Goal: Task Accomplishment & Management: Manage account settings

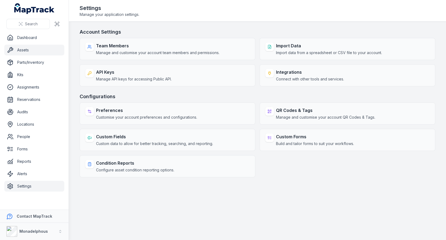
click at [30, 49] on link "Assets" at bounding box center [34, 50] width 60 height 11
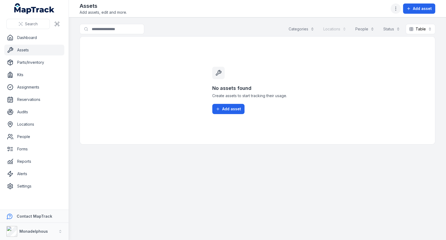
click at [398, 10] on icon "button" at bounding box center [395, 8] width 5 height 5
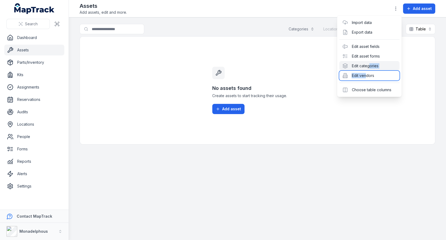
drag, startPoint x: 365, startPoint y: 77, endPoint x: 370, endPoint y: 64, distance: 13.5
click at [370, 64] on div "Import data Export data Edit asset fields Edit asset forms Edit categories Edit…" at bounding box center [369, 56] width 65 height 81
click at [370, 64] on div "Edit categories" at bounding box center [369, 66] width 60 height 10
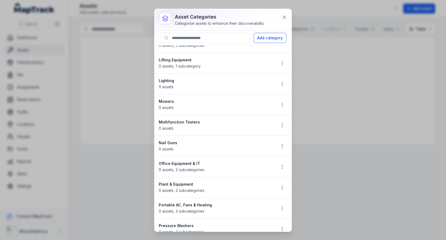
scroll to position [673, 0]
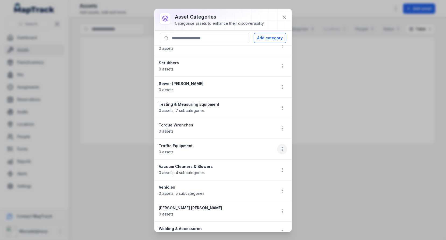
click at [280, 146] on icon "button" at bounding box center [281, 148] width 5 height 5
click at [244, 179] on div "Delete" at bounding box center [255, 178] width 60 height 10
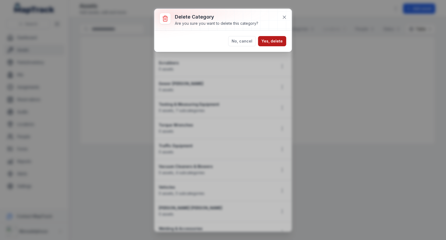
click at [276, 43] on button "Yes, delete" at bounding box center [272, 41] width 28 height 10
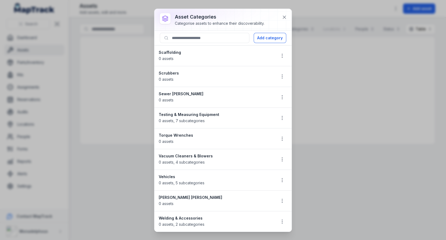
scroll to position [652, 0]
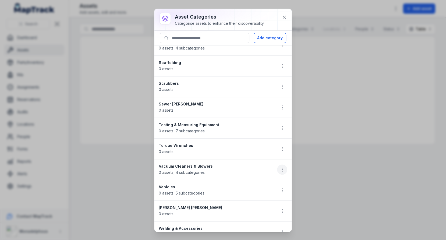
click at [285, 167] on icon "button" at bounding box center [281, 169] width 5 height 5
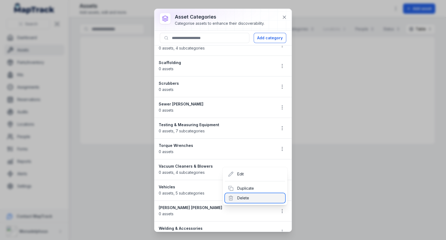
click at [247, 196] on div "Delete" at bounding box center [255, 198] width 60 height 10
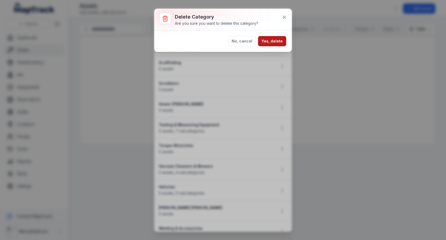
click at [270, 39] on button "Yes, delete" at bounding box center [272, 41] width 28 height 10
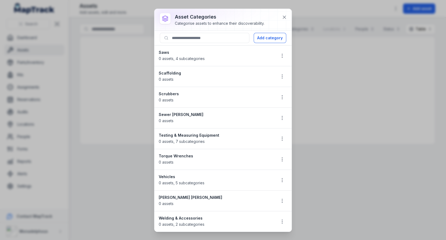
scroll to position [631, 0]
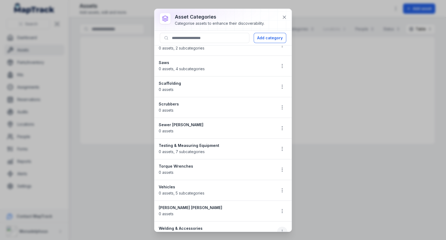
click at [280, 229] on icon "button" at bounding box center [281, 231] width 5 height 5
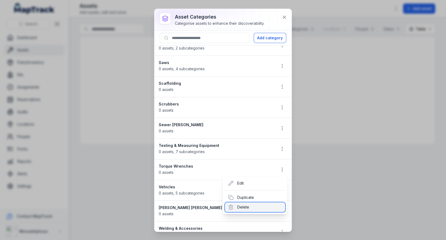
click at [264, 207] on div "Delete" at bounding box center [255, 207] width 60 height 10
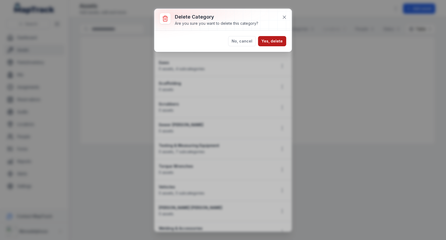
click at [271, 42] on button "Yes, delete" at bounding box center [272, 41] width 28 height 10
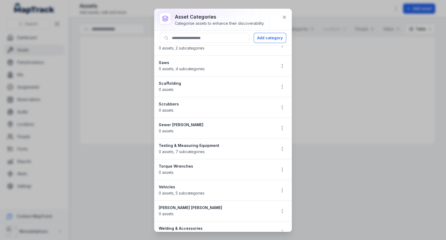
scroll to position [611, 0]
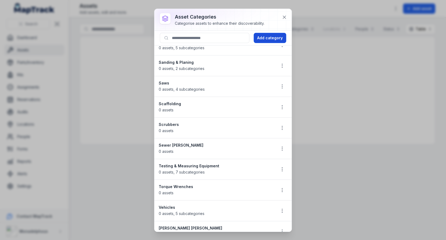
click at [276, 41] on button "Add category" at bounding box center [270, 38] width 33 height 10
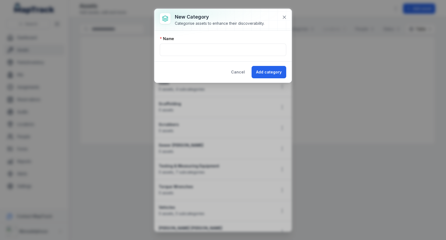
click at [258, 56] on div "Name" at bounding box center [222, 46] width 137 height 31
click at [259, 52] on input "text" at bounding box center [223, 50] width 126 height 12
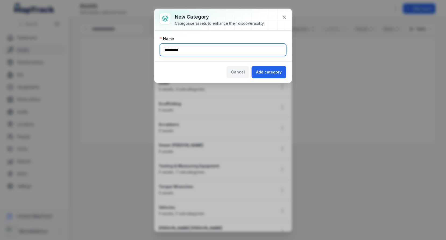
type input "**********"
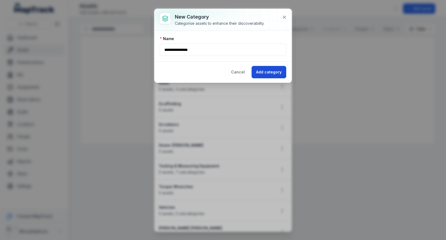
click at [260, 70] on button "Add category" at bounding box center [268, 72] width 35 height 12
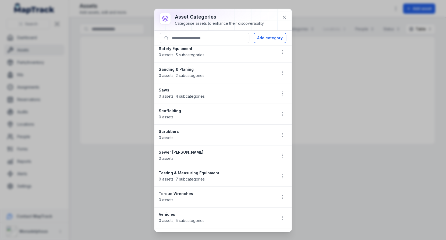
scroll to position [583, 0]
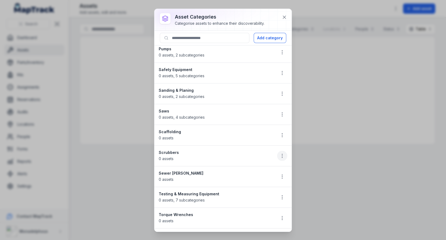
click at [280, 153] on icon "button" at bounding box center [281, 155] width 5 height 5
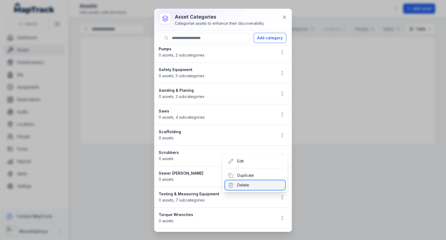
click at [258, 186] on div "Delete" at bounding box center [255, 185] width 60 height 10
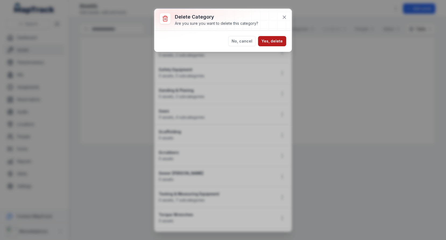
click at [278, 40] on button "Yes, delete" at bounding box center [272, 41] width 28 height 10
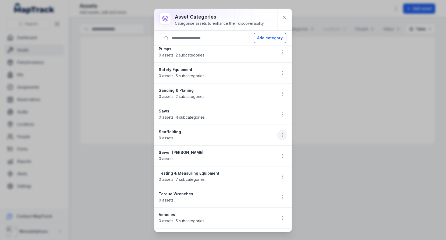
click at [284, 132] on icon "button" at bounding box center [281, 134] width 5 height 5
click at [253, 163] on div "Delete" at bounding box center [255, 165] width 60 height 10
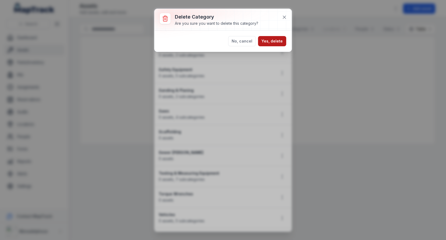
click at [278, 41] on button "Yes, delete" at bounding box center [272, 41] width 28 height 10
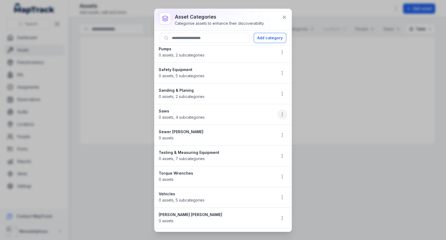
click at [284, 112] on icon "button" at bounding box center [281, 114] width 5 height 5
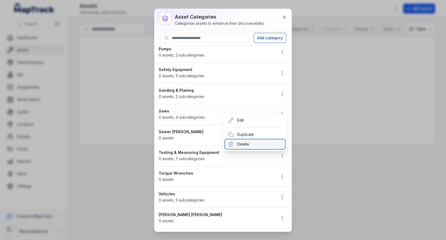
click at [254, 141] on div "Delete" at bounding box center [255, 144] width 60 height 10
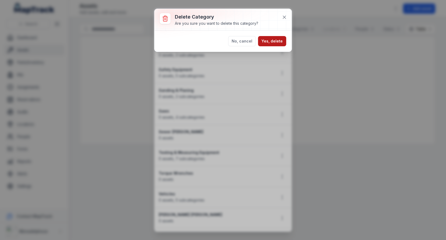
click at [277, 40] on button "Yes, delete" at bounding box center [272, 41] width 28 height 10
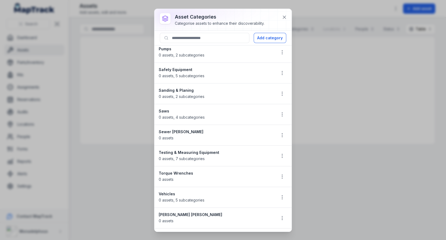
scroll to position [570, 0]
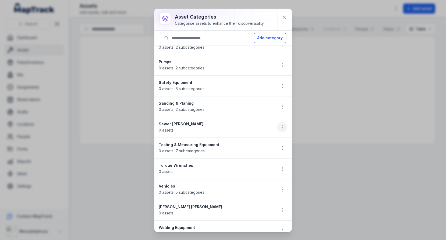
click at [282, 125] on icon "button" at bounding box center [281, 127] width 5 height 5
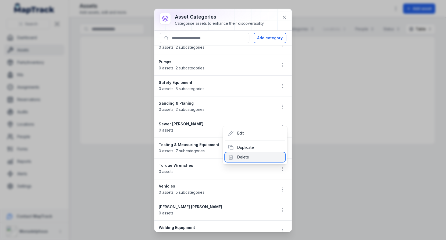
click at [260, 154] on div "Delete" at bounding box center [255, 157] width 60 height 10
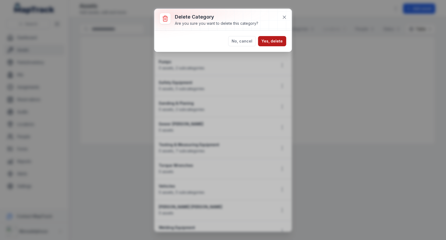
click at [271, 43] on button "Yes, delete" at bounding box center [272, 41] width 28 height 10
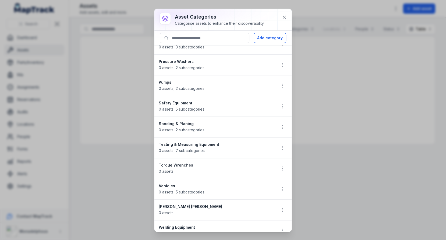
scroll to position [546, 0]
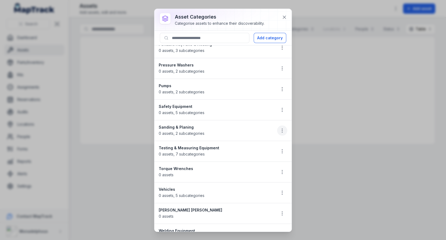
click at [279, 128] on icon "button" at bounding box center [281, 130] width 5 height 5
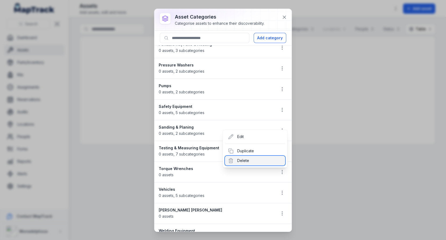
click at [254, 159] on div "Delete" at bounding box center [255, 161] width 60 height 10
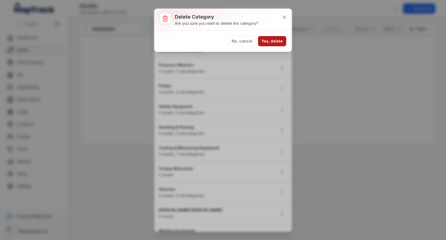
click at [277, 41] on button "Yes, delete" at bounding box center [272, 41] width 28 height 10
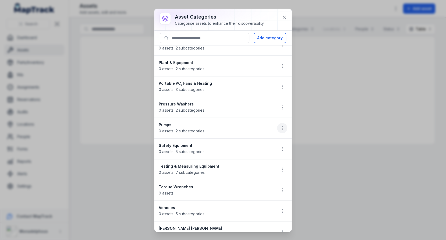
scroll to position [505, 0]
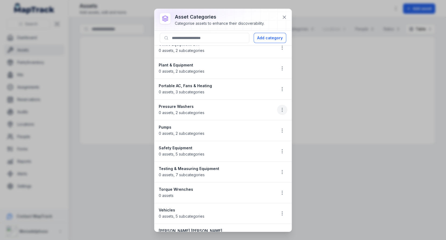
click at [283, 107] on icon "button" at bounding box center [281, 109] width 5 height 5
click at [266, 138] on div "Delete" at bounding box center [255, 141] width 60 height 10
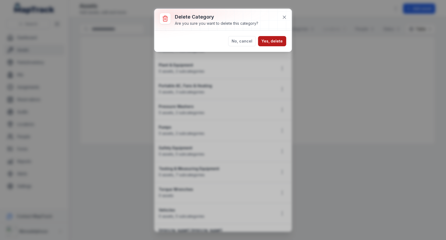
click at [280, 42] on button "Yes, delete" at bounding box center [272, 41] width 28 height 10
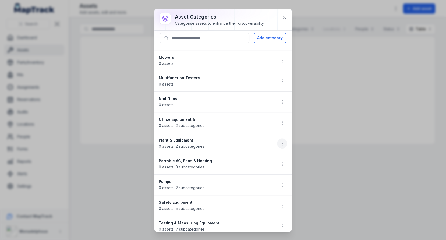
scroll to position [427, 0]
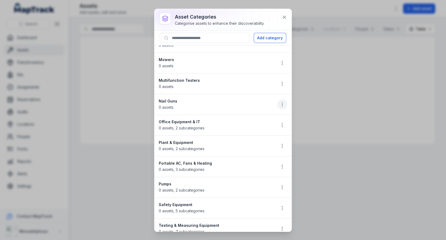
click at [280, 102] on icon "button" at bounding box center [281, 104] width 5 height 5
click at [268, 135] on div "Delete" at bounding box center [255, 136] width 60 height 10
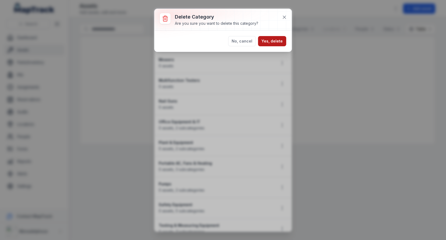
click at [278, 45] on button "Yes, delete" at bounding box center [272, 41] width 28 height 10
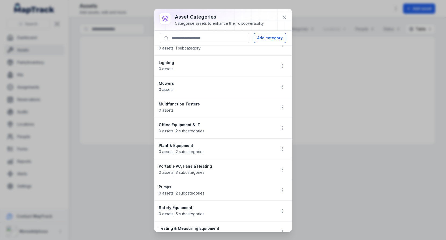
scroll to position [400, 0]
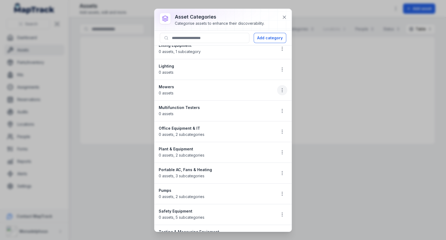
click at [278, 85] on button "button" at bounding box center [282, 90] width 10 height 10
click at [259, 120] on div "Delete" at bounding box center [255, 123] width 60 height 10
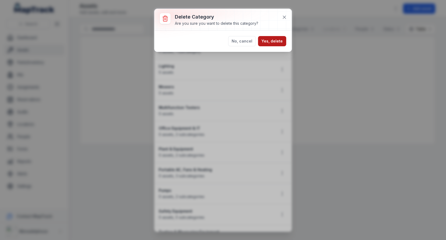
click at [273, 37] on button "Yes, delete" at bounding box center [272, 41] width 28 height 10
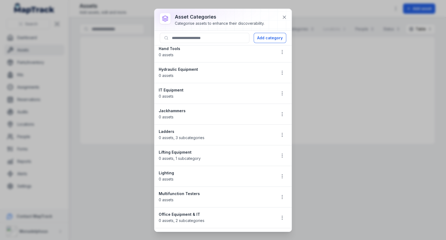
scroll to position [287, 0]
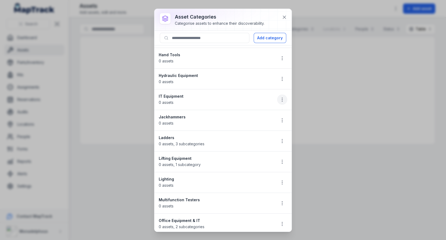
click at [281, 97] on icon "button" at bounding box center [281, 99] width 5 height 5
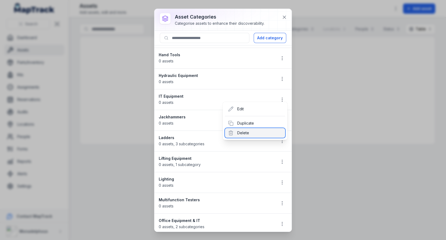
click at [253, 135] on div "Delete" at bounding box center [255, 133] width 60 height 10
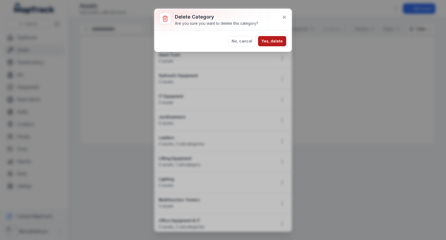
click at [276, 39] on button "Yes, delete" at bounding box center [272, 41] width 28 height 10
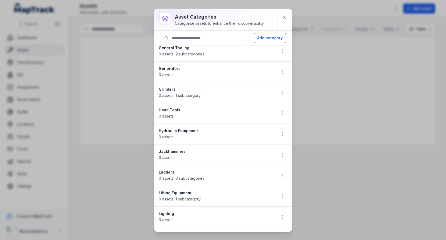
scroll to position [219, 0]
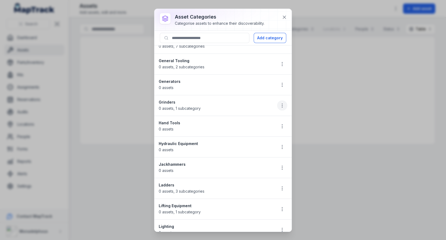
click at [279, 104] on button "button" at bounding box center [282, 105] width 10 height 10
click at [224, 102] on li "Grinders 0 assets , 1 subcategory" at bounding box center [222, 105] width 137 height 21
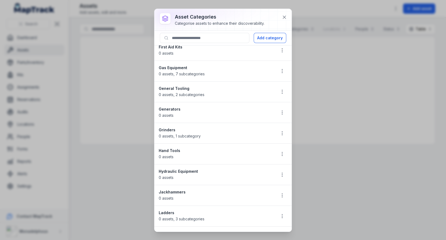
scroll to position [177, 0]
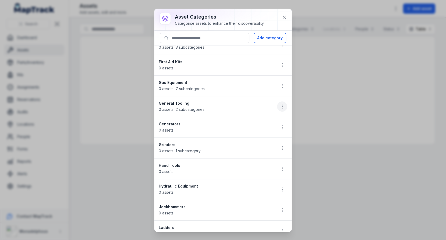
click at [279, 105] on button "button" at bounding box center [282, 106] width 10 height 10
click at [251, 140] on div "Delete" at bounding box center [255, 141] width 60 height 10
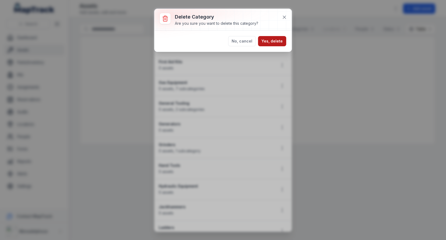
click at [271, 41] on button "Yes, delete" at bounding box center [272, 41] width 28 height 10
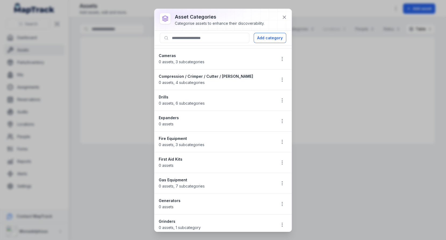
scroll to position [79, 0]
click at [283, 120] on icon "button" at bounding box center [281, 121] width 5 height 5
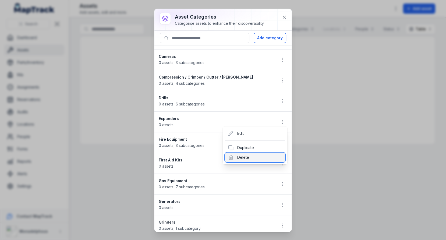
click at [249, 155] on div "Delete" at bounding box center [255, 157] width 60 height 10
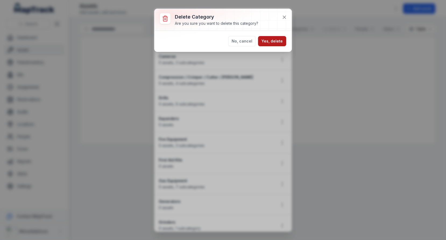
click at [269, 41] on button "Yes, delete" at bounding box center [272, 41] width 28 height 10
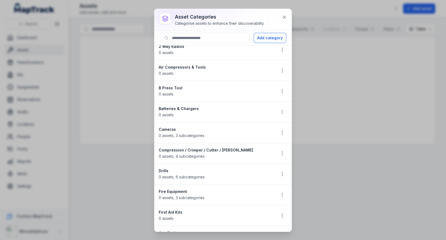
scroll to position [0, 0]
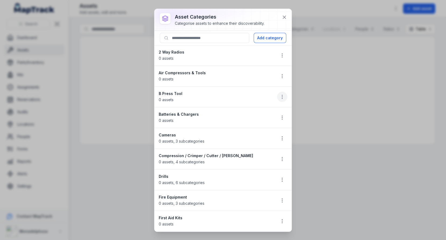
click at [283, 95] on icon "button" at bounding box center [281, 96] width 5 height 5
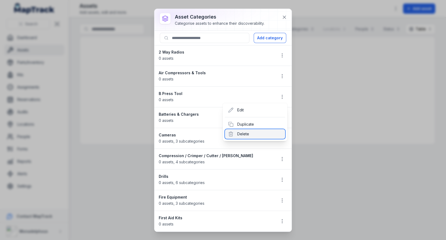
click at [261, 132] on div "Delete" at bounding box center [255, 134] width 60 height 10
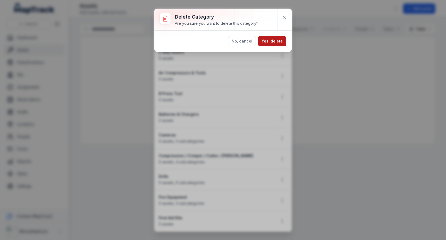
click at [269, 43] on button "Yes, delete" at bounding box center [272, 41] width 28 height 10
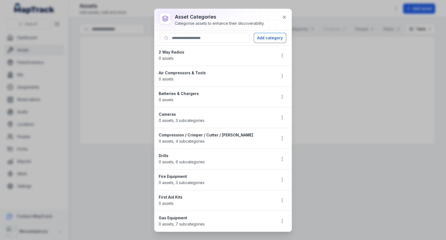
click at [239, 112] on strong "Cameras" at bounding box center [215, 114] width 113 height 5
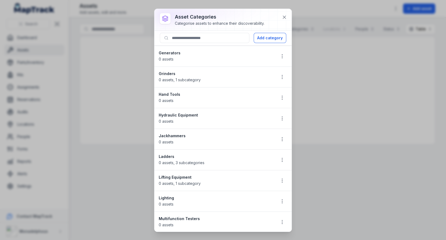
scroll to position [386, 0]
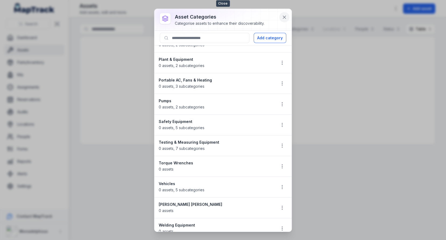
click at [287, 17] on button at bounding box center [284, 17] width 10 height 10
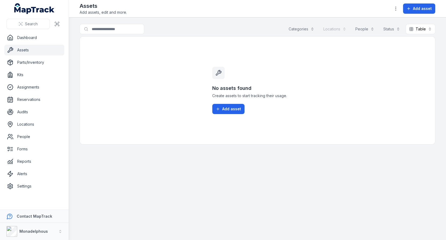
click at [185, 107] on div "No assets found Create assets to start tracking their usage. Add asset" at bounding box center [258, 90] width 356 height 108
